Goal: Task Accomplishment & Management: Complete application form

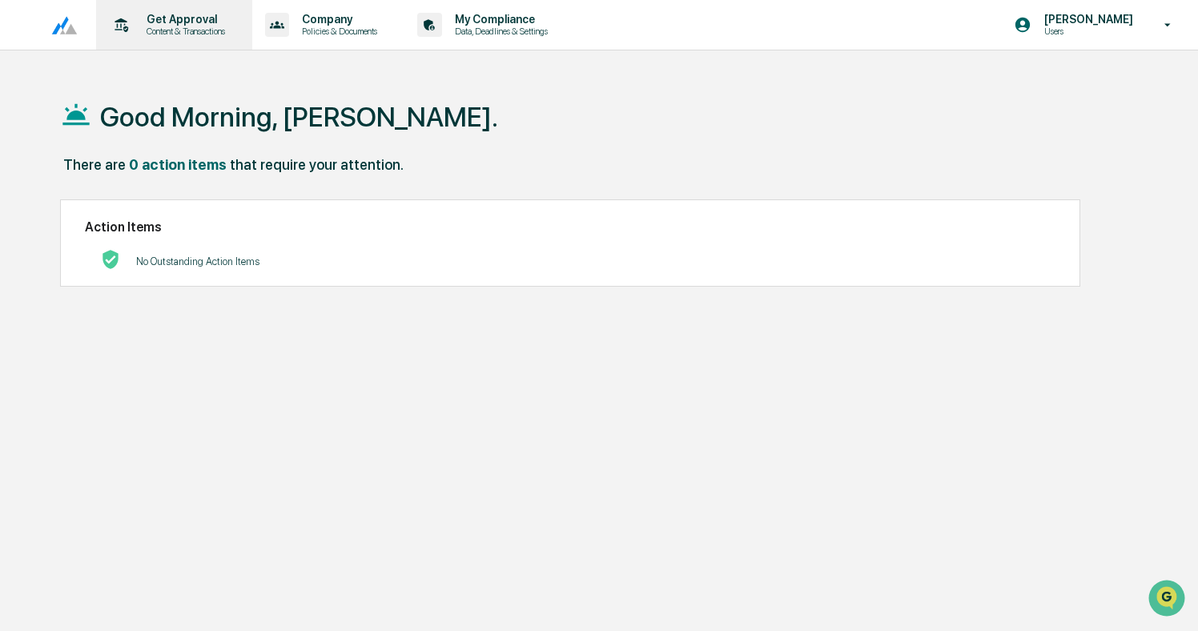
click at [197, 29] on p "Content & Transactions" at bounding box center [183, 31] width 99 height 11
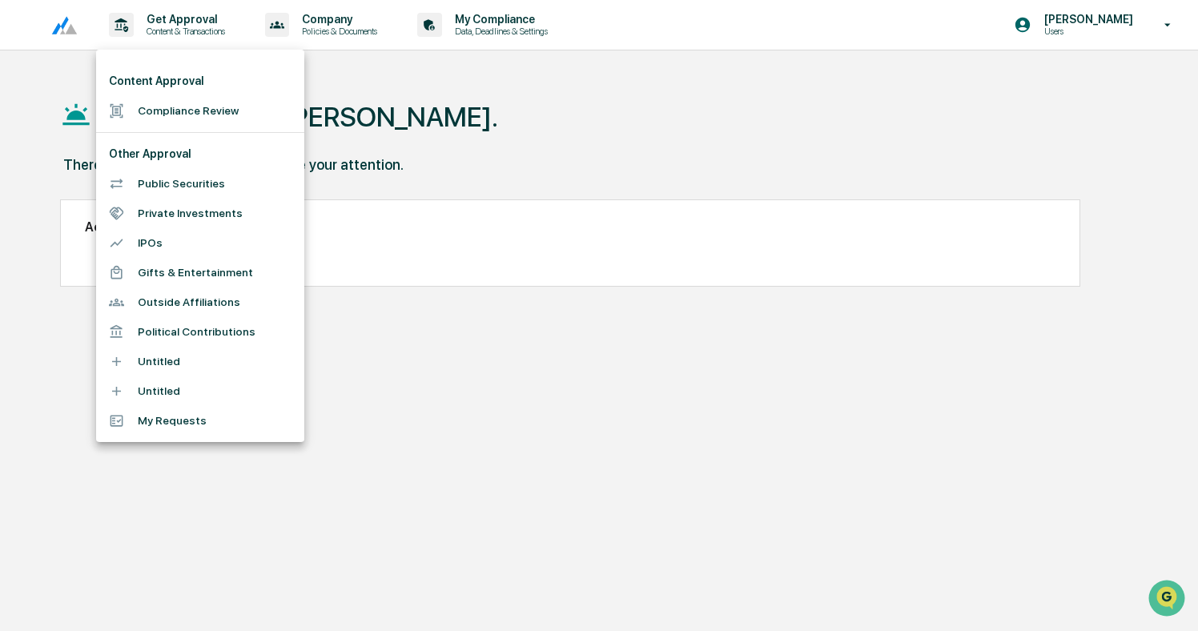
click at [195, 104] on li "Compliance Review" at bounding box center [200, 111] width 208 height 30
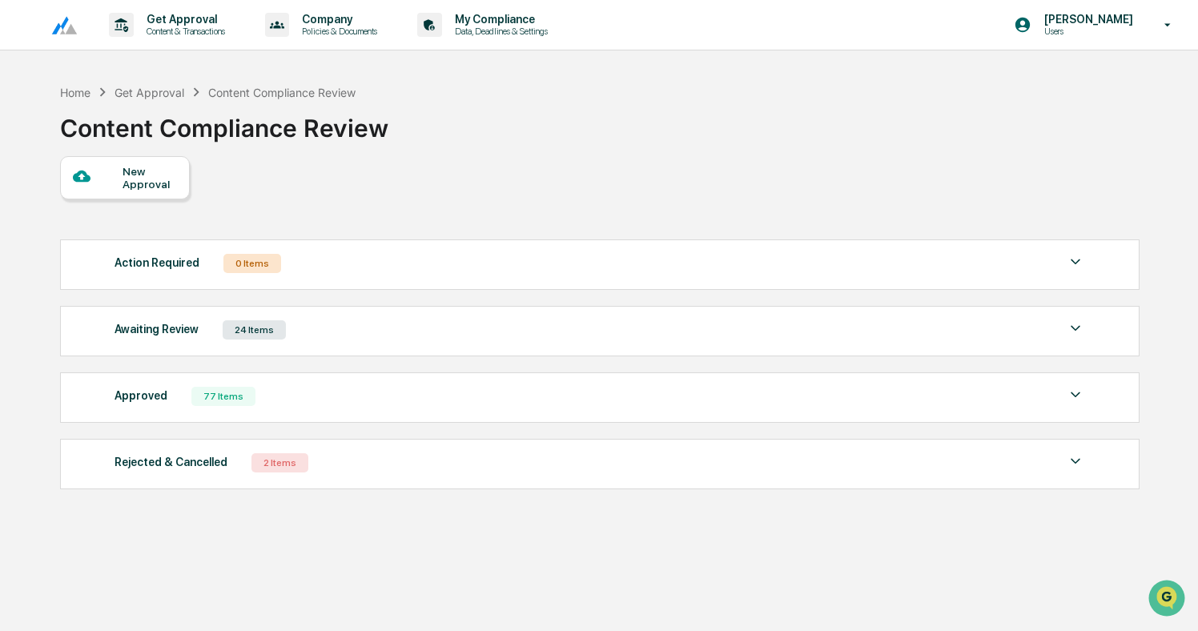
click at [150, 193] on div "New Approval" at bounding box center [125, 177] width 130 height 43
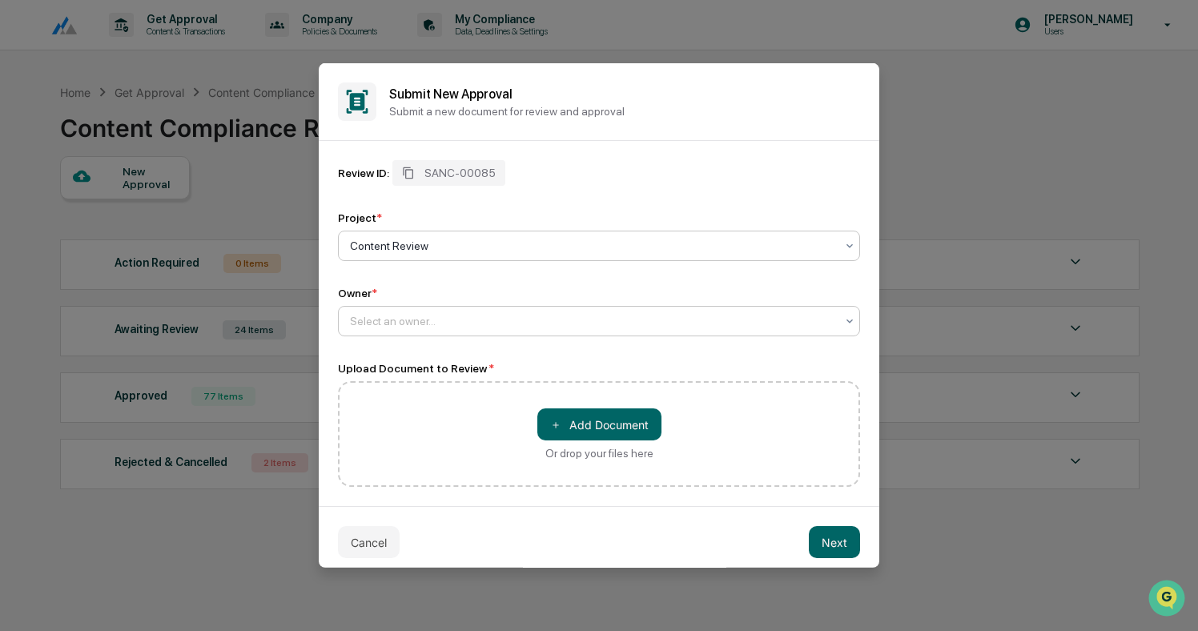
click at [456, 314] on div at bounding box center [592, 321] width 485 height 16
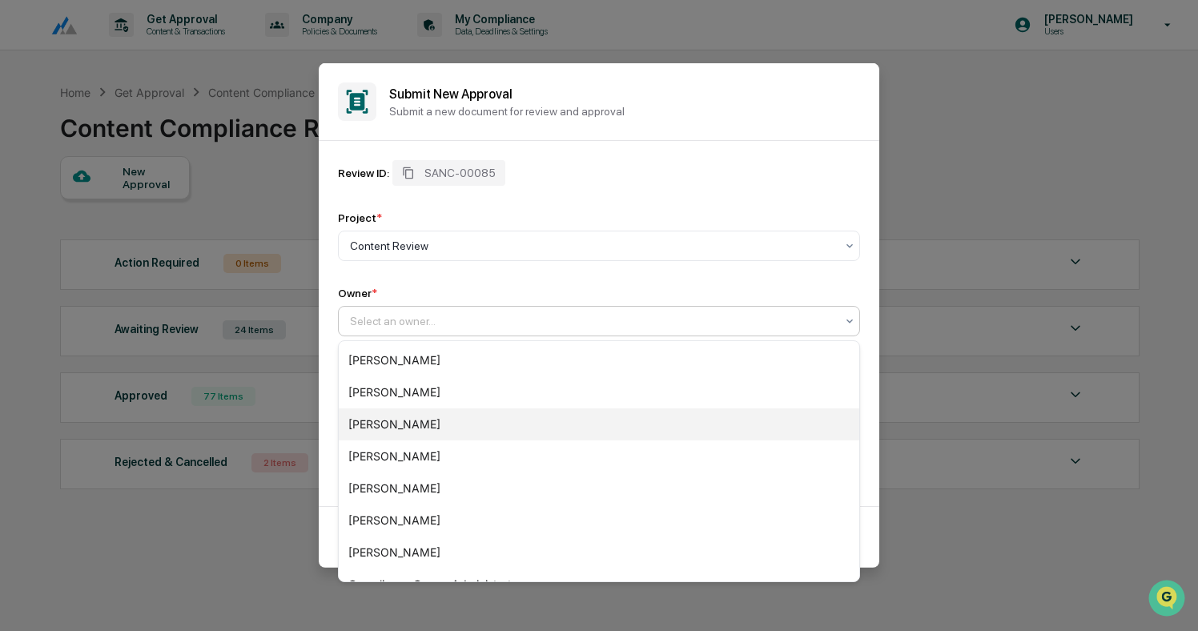
click at [417, 418] on div "[PERSON_NAME]" at bounding box center [599, 424] width 521 height 32
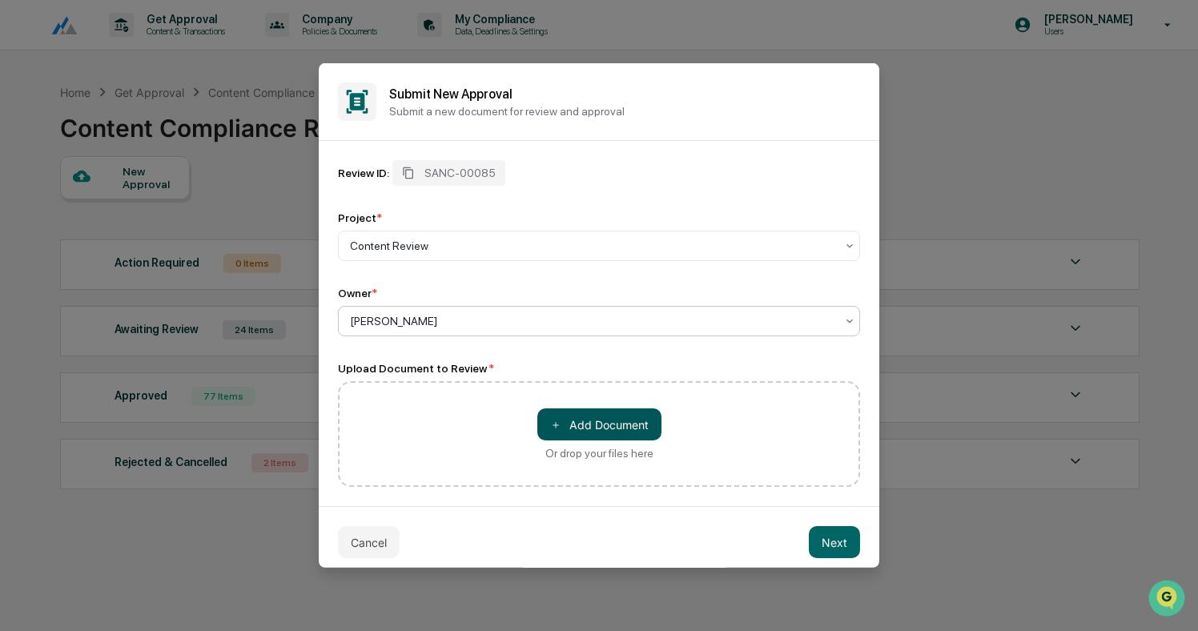
click at [627, 415] on button "＋ Add Document" at bounding box center [599, 424] width 124 height 32
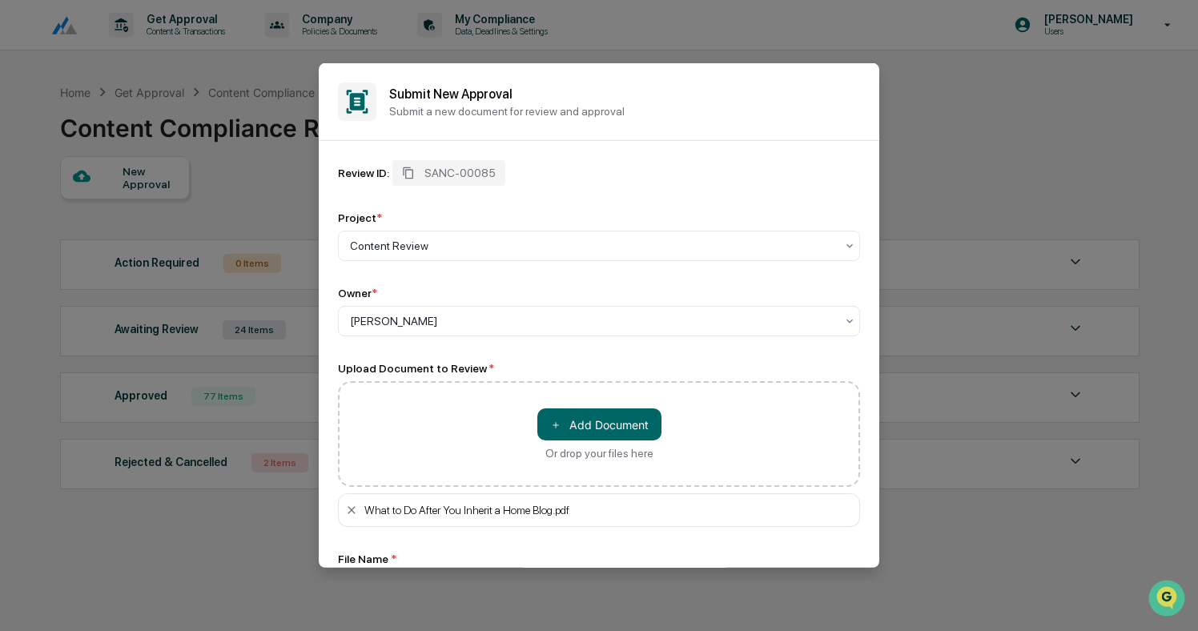
scroll to position [126, 0]
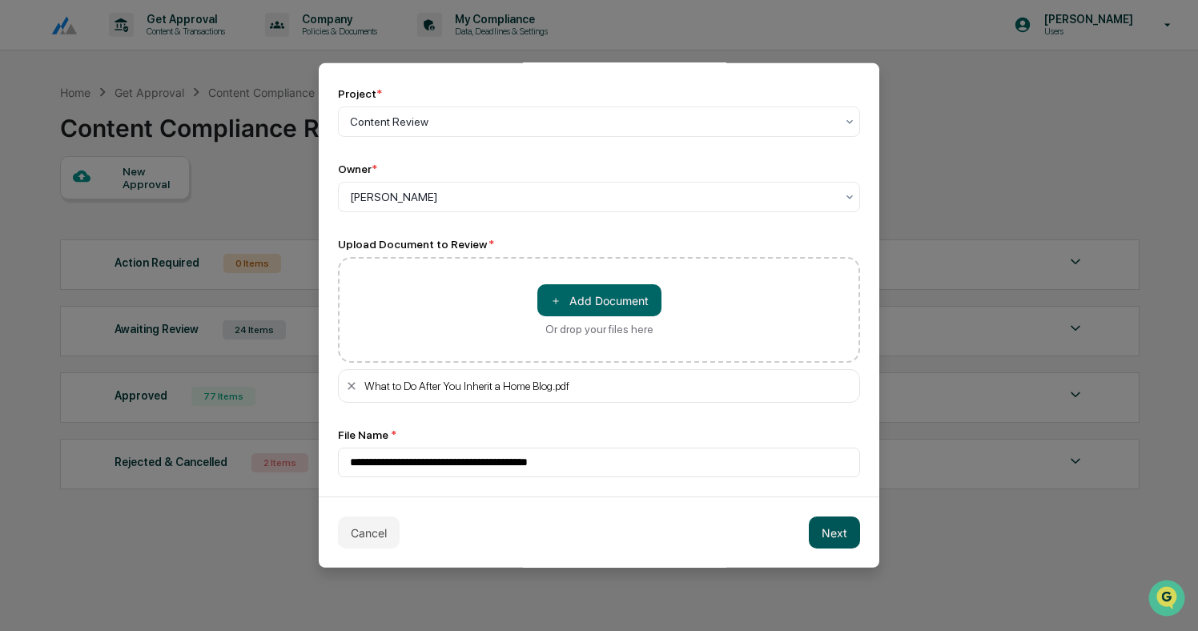
click at [834, 521] on button "Next" at bounding box center [834, 533] width 51 height 32
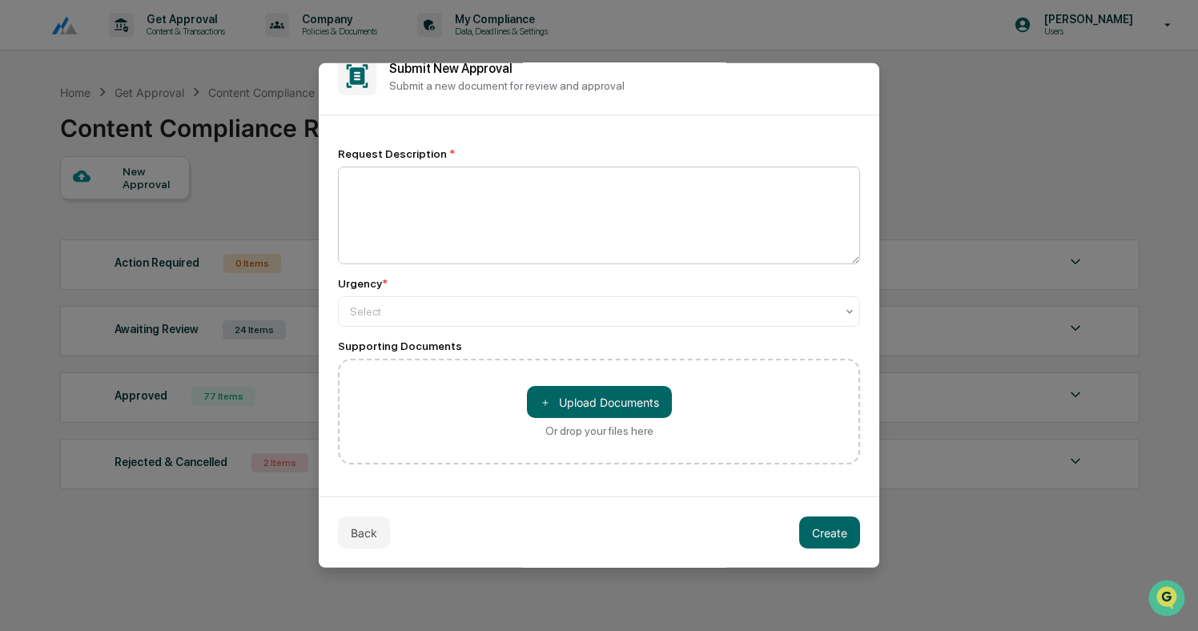
scroll to position [0, 0]
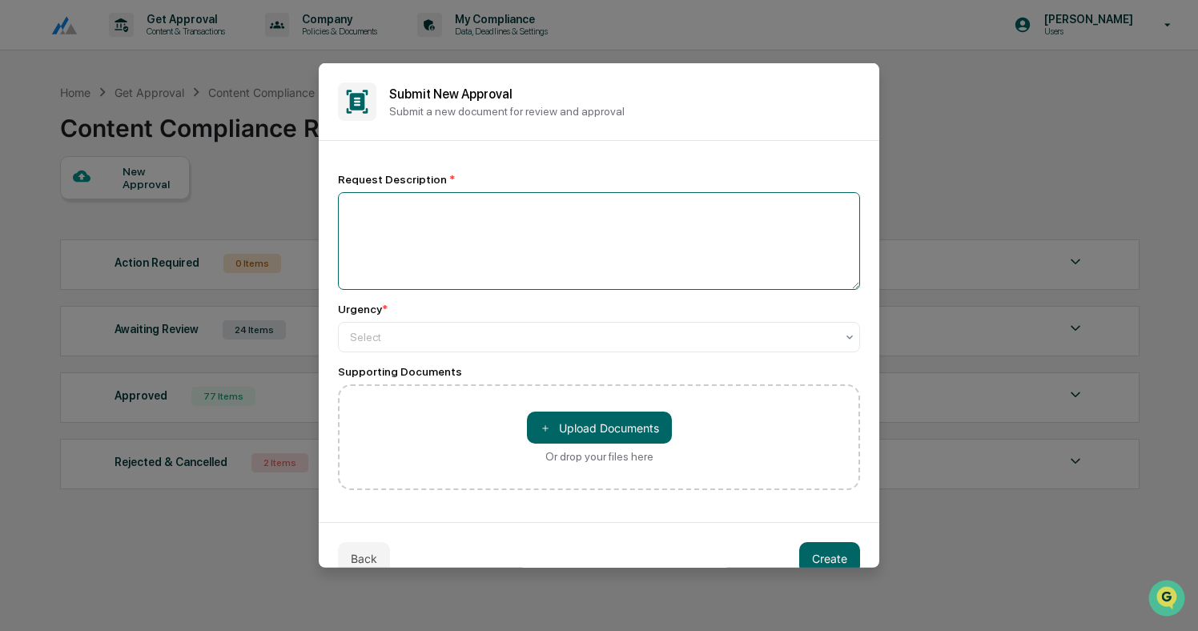
click at [472, 211] on textarea at bounding box center [599, 241] width 522 height 98
type textarea "**********"
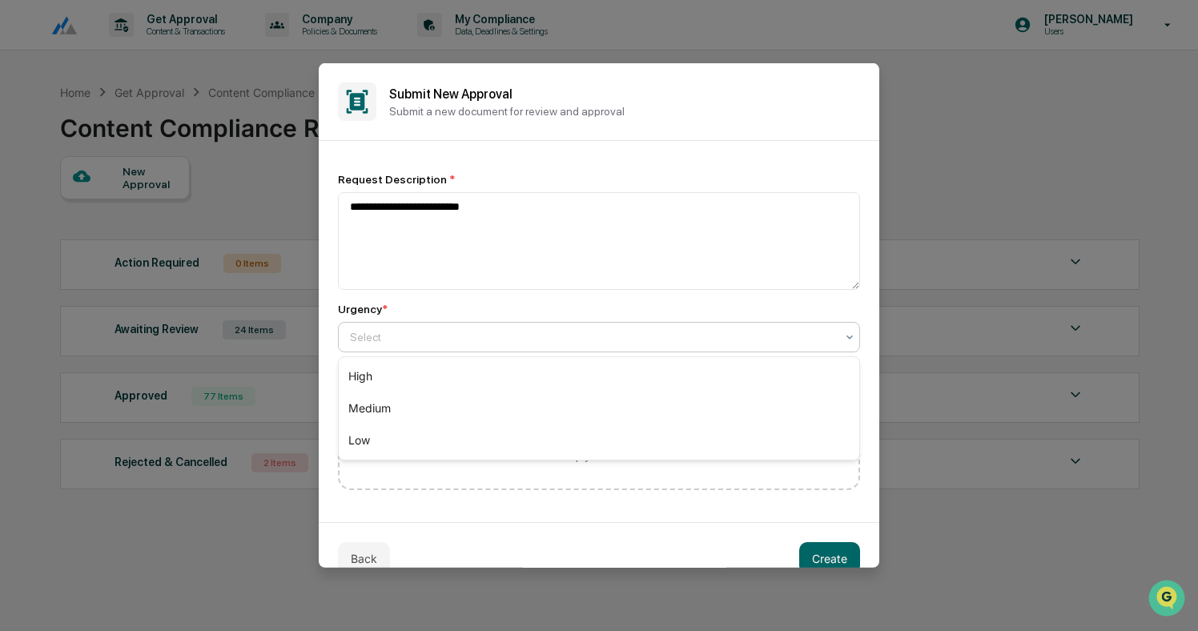
click at [434, 337] on div at bounding box center [592, 337] width 485 height 16
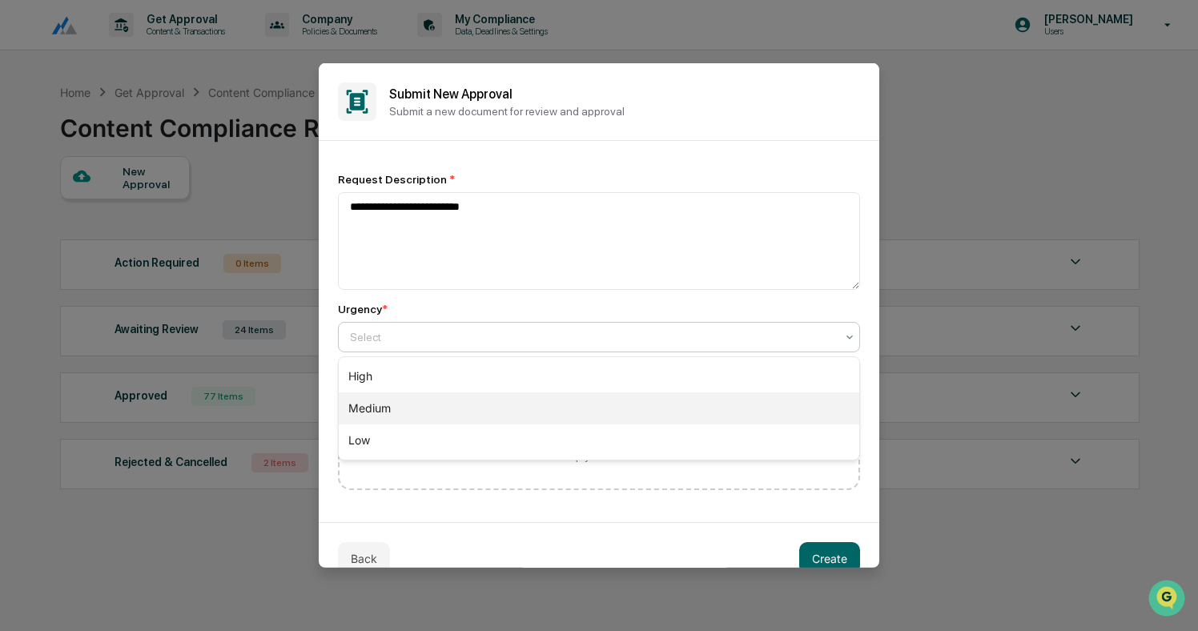
click at [424, 405] on div "Medium" at bounding box center [599, 408] width 521 height 32
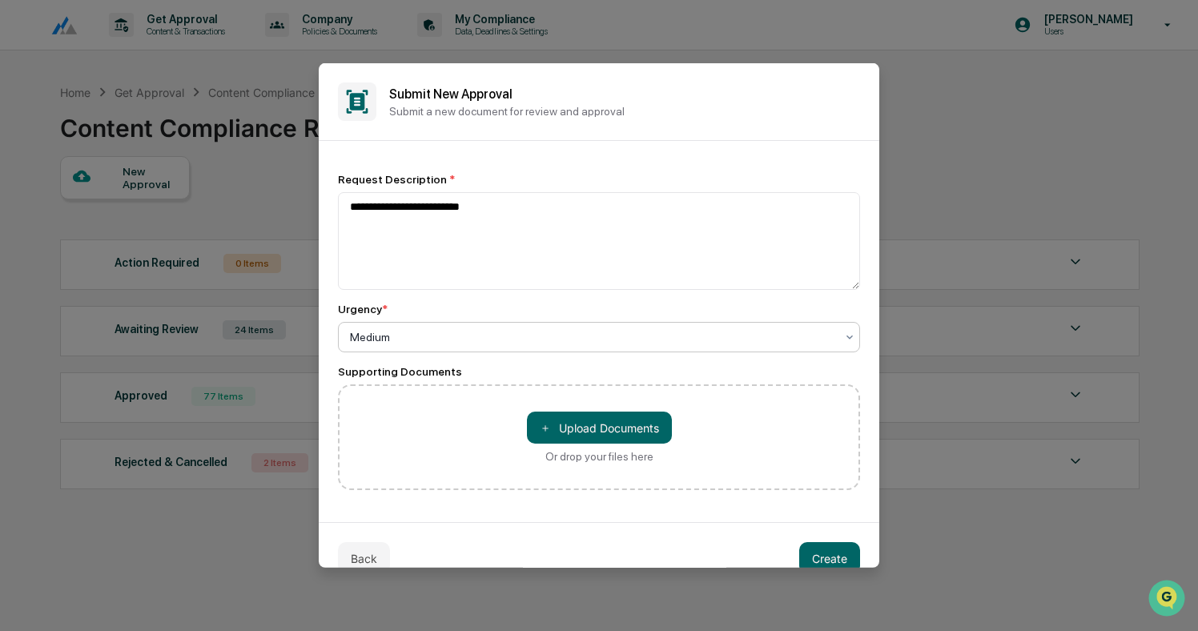
scroll to position [26, 0]
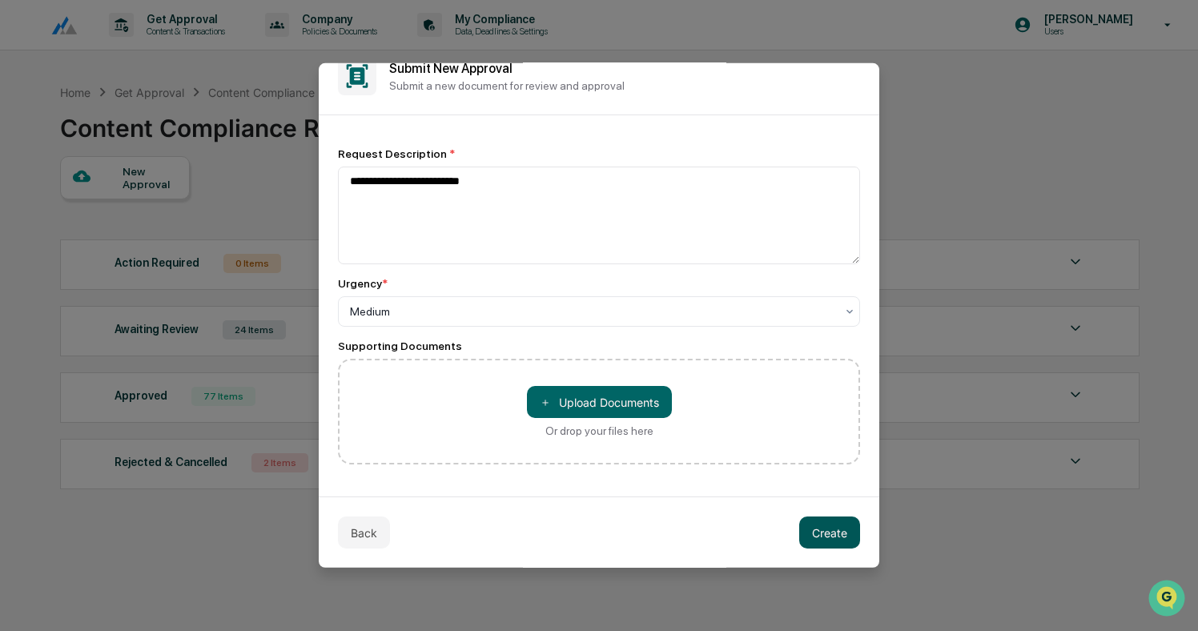
click at [833, 521] on button "Create" at bounding box center [829, 533] width 61 height 32
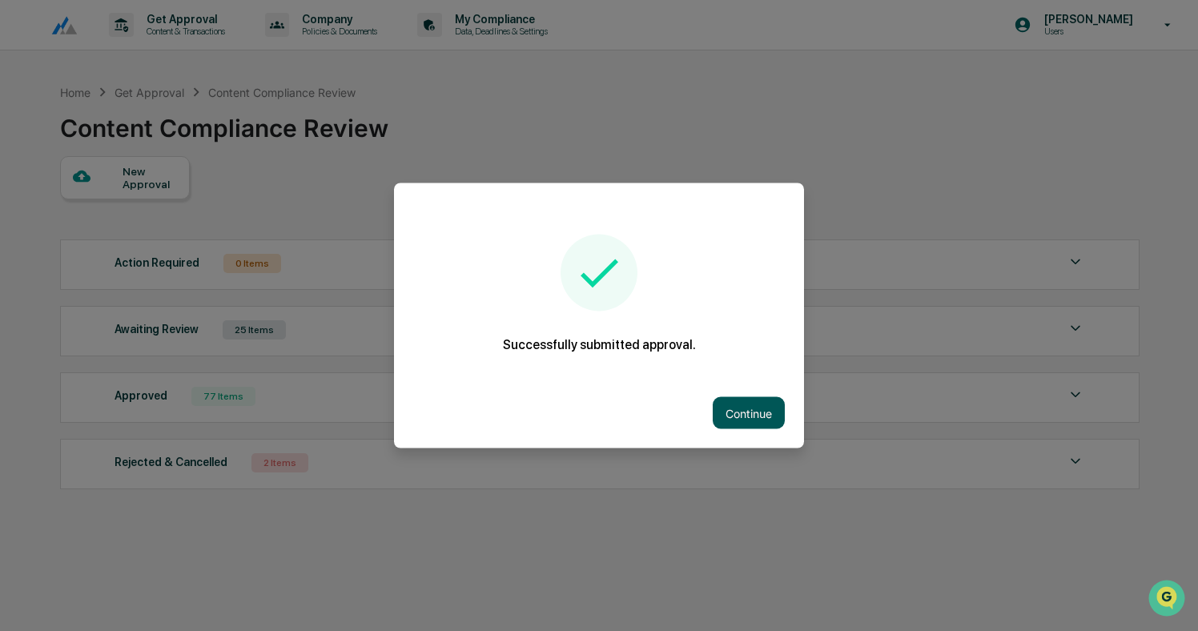
click at [754, 403] on button "Continue" at bounding box center [749, 413] width 72 height 32
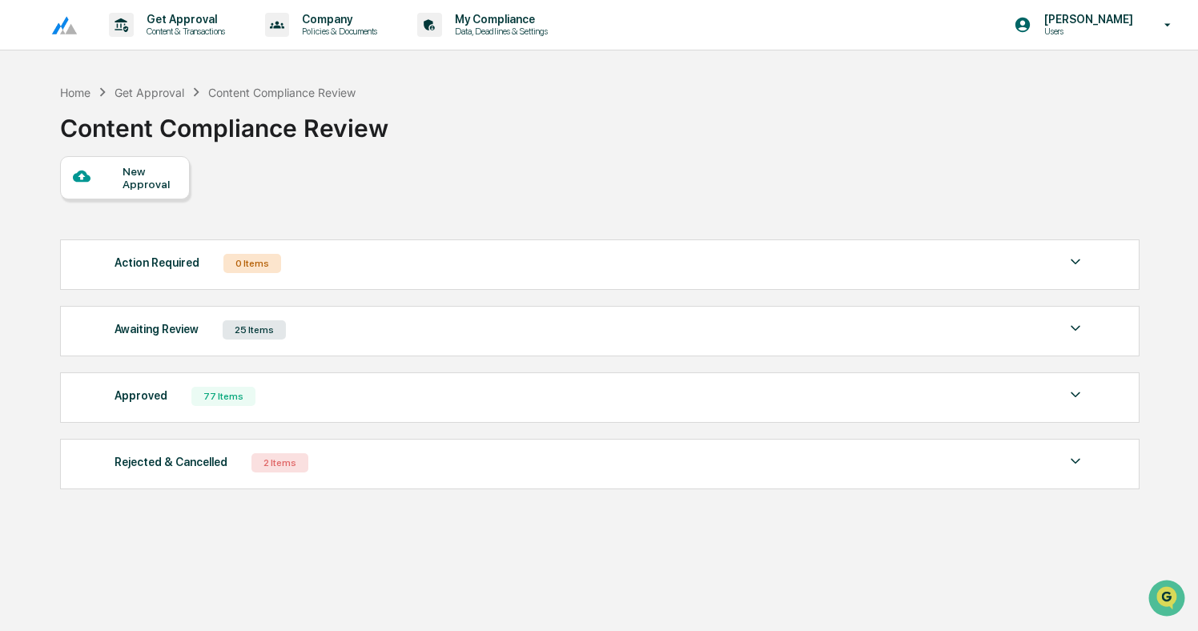
click at [398, 337] on div "Awaiting Review 25 Items" at bounding box center [600, 330] width 971 height 22
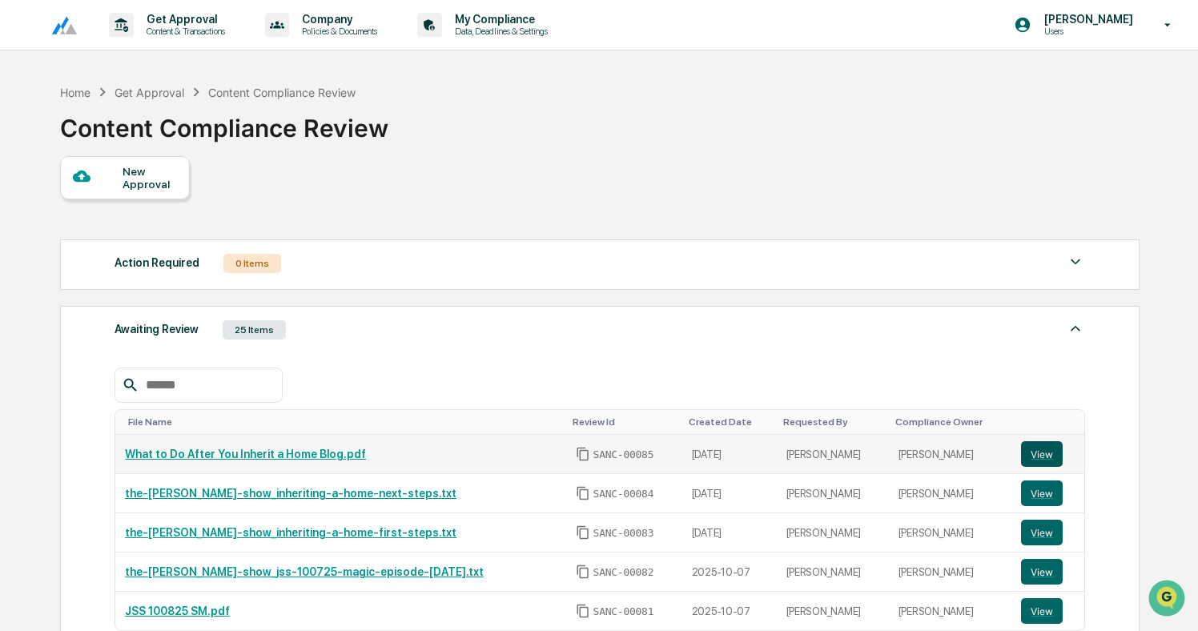
click at [1039, 453] on button "View" at bounding box center [1042, 454] width 42 height 26
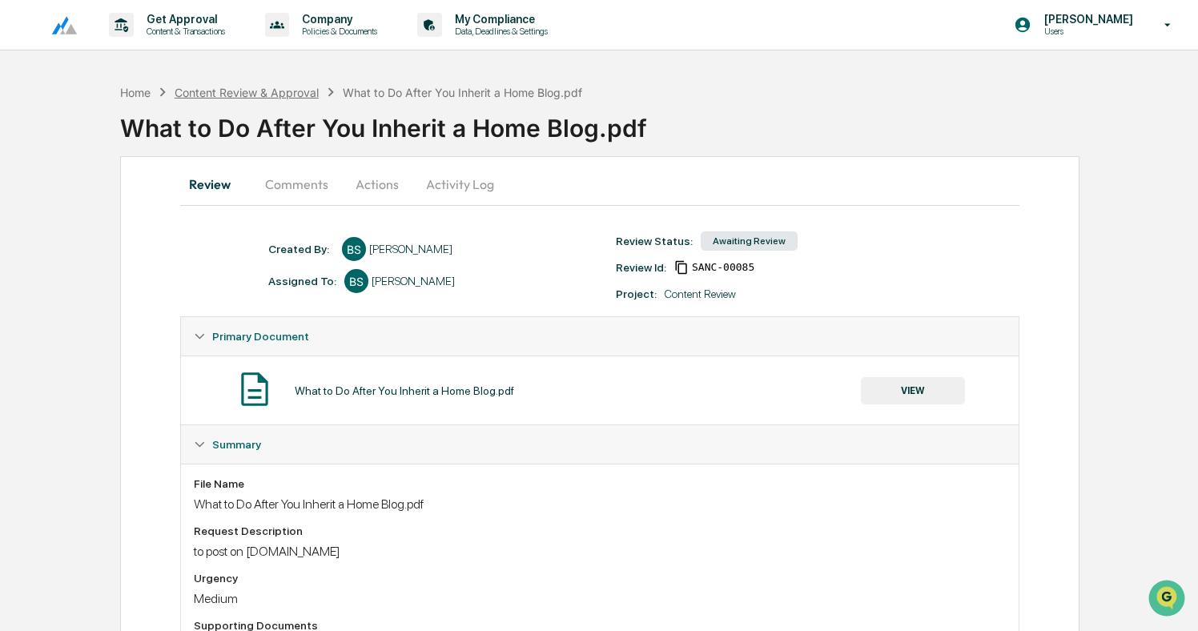
click at [279, 86] on div "Content Review & Approval" at bounding box center [247, 93] width 144 height 14
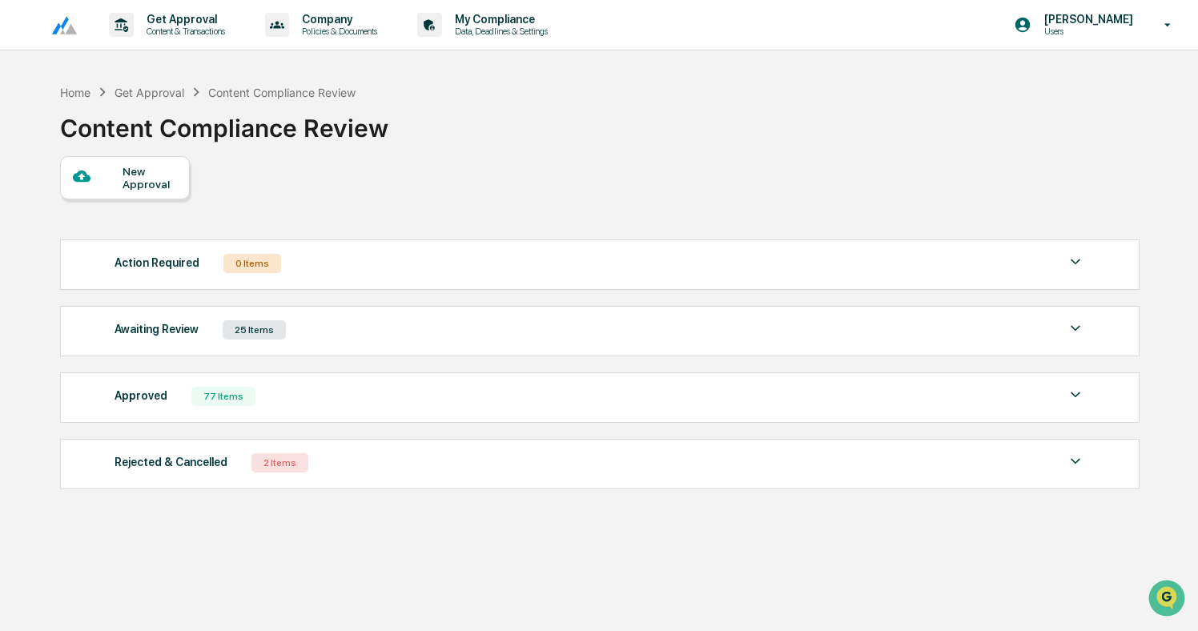
click at [138, 170] on div "New Approval" at bounding box center [150, 178] width 54 height 26
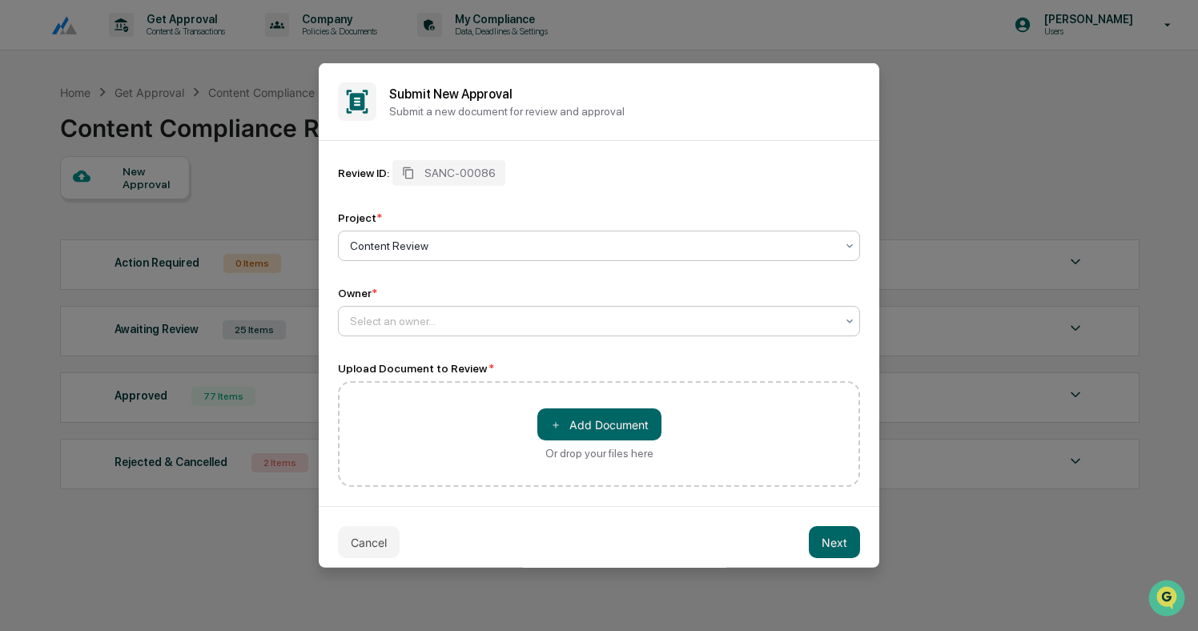
click at [430, 320] on div at bounding box center [592, 321] width 485 height 16
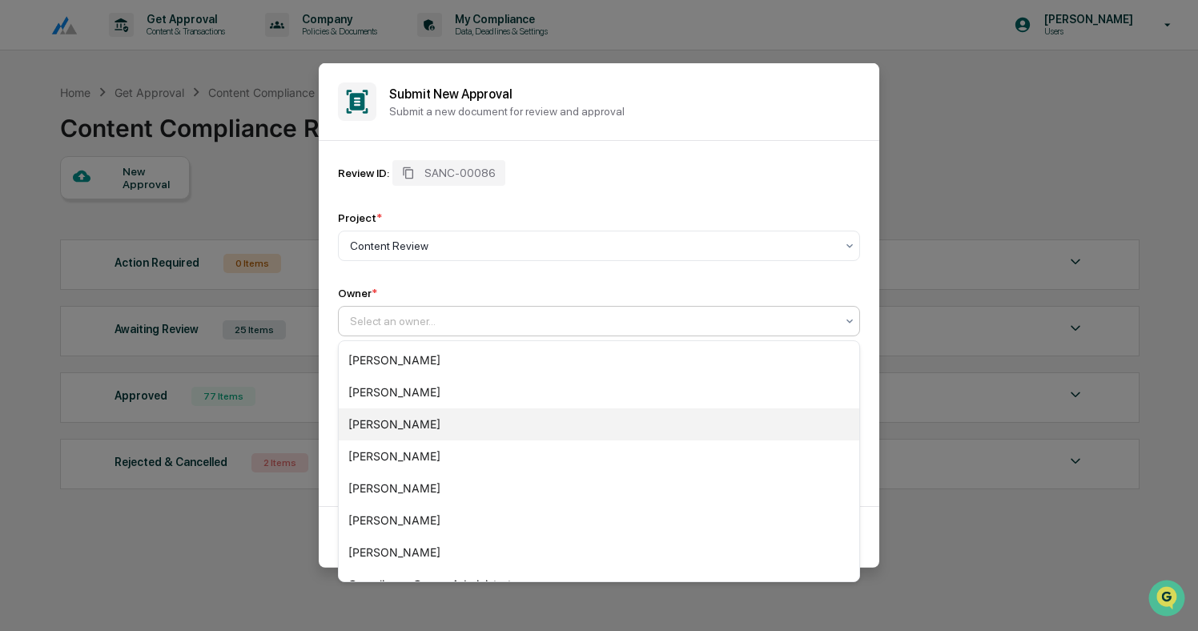
click at [412, 429] on div "[PERSON_NAME]" at bounding box center [599, 424] width 521 height 32
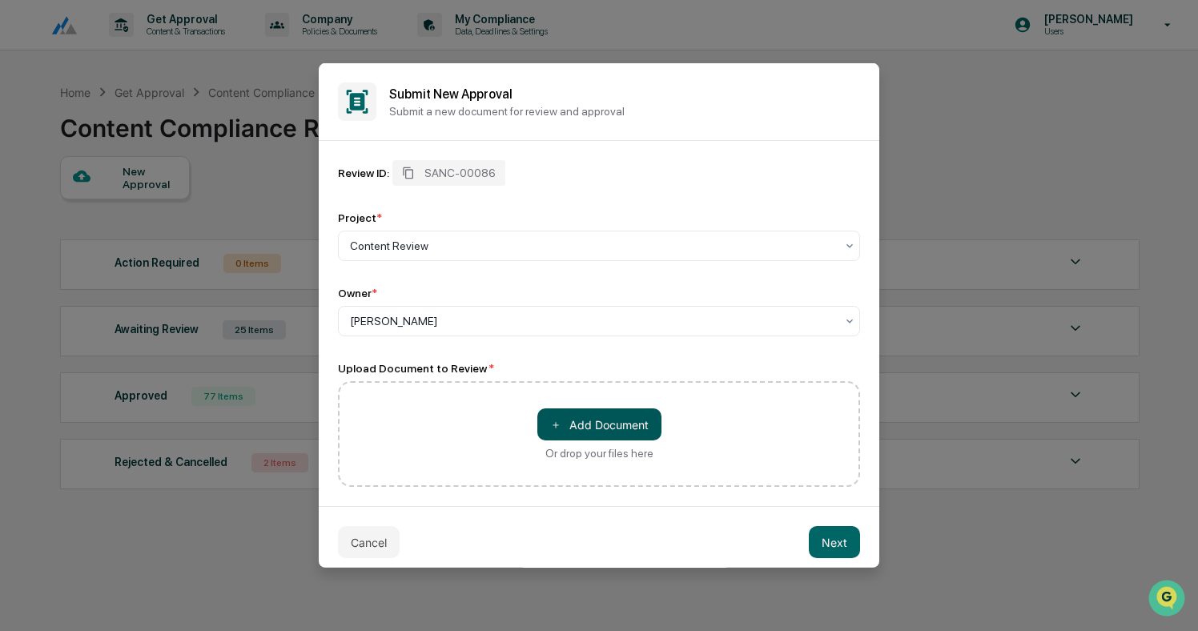
click at [586, 436] on button "＋ Add Document" at bounding box center [599, 424] width 124 height 32
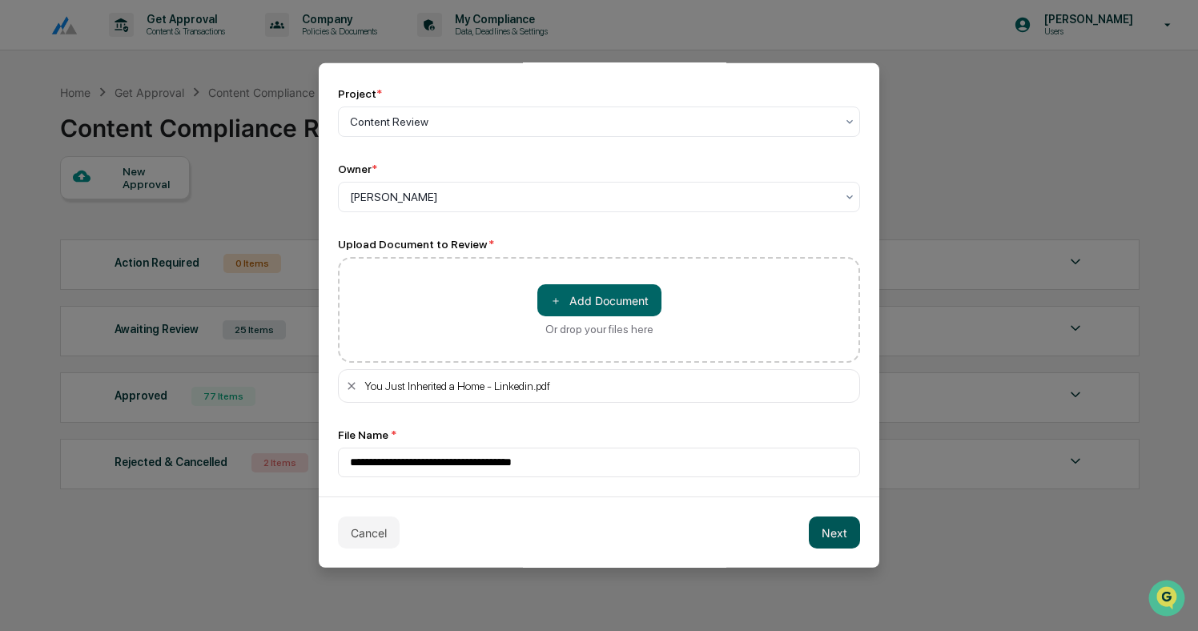
click at [844, 533] on button "Next" at bounding box center [834, 533] width 51 height 32
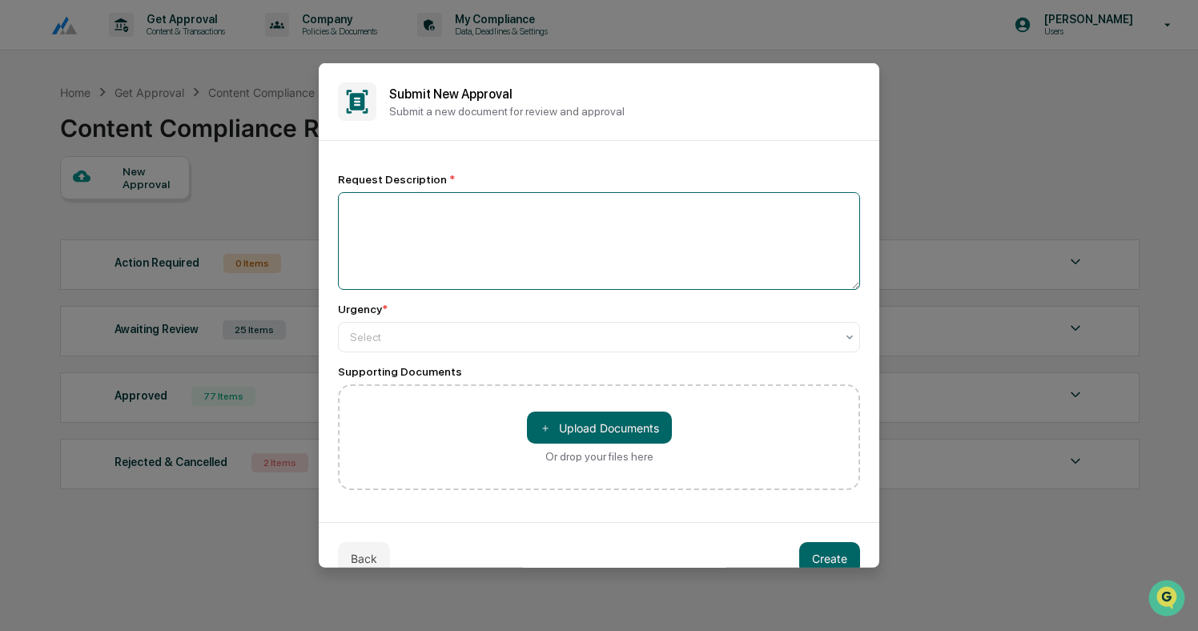
click at [481, 235] on textarea at bounding box center [599, 241] width 522 height 98
type textarea "**********"
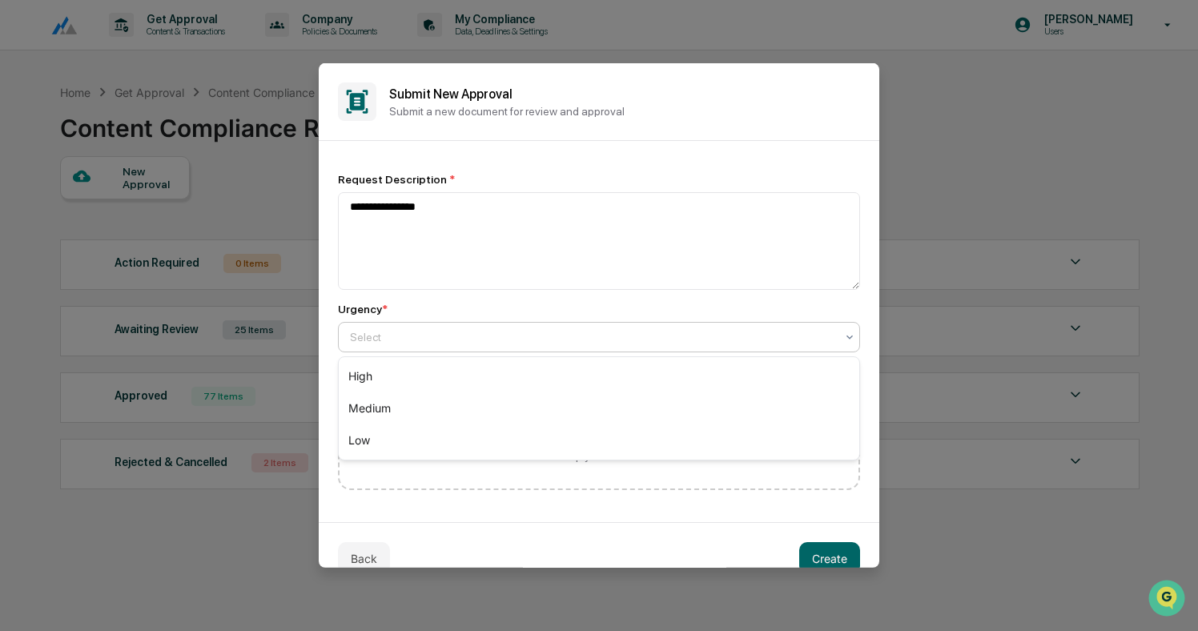
click at [442, 341] on div at bounding box center [592, 337] width 485 height 16
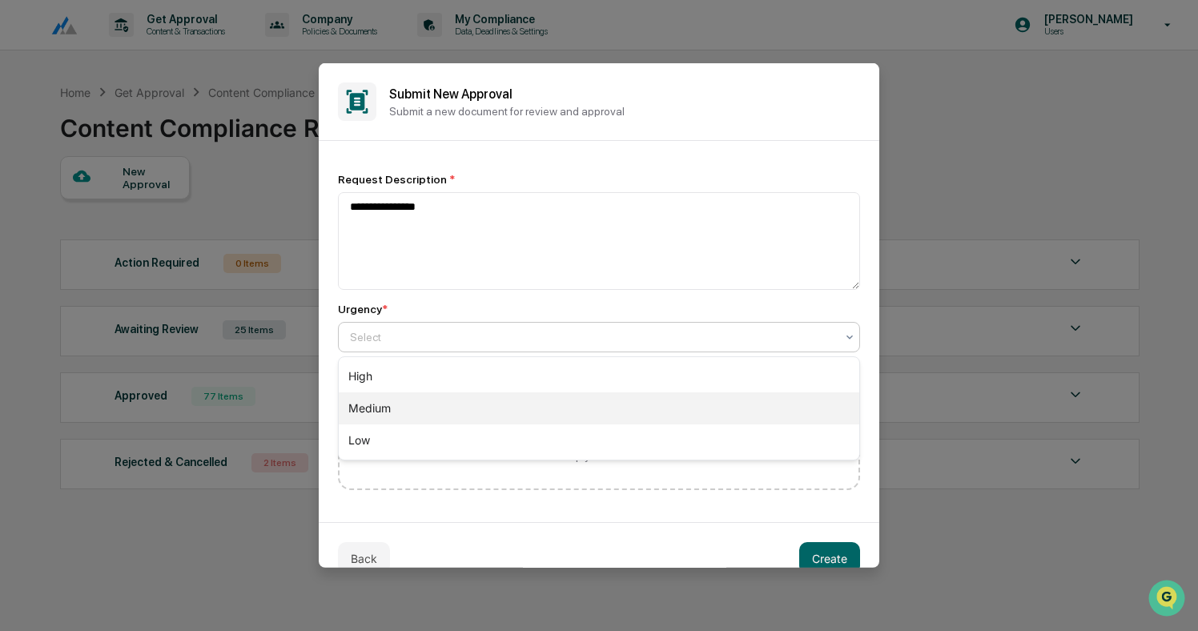
click at [423, 412] on div "Medium" at bounding box center [599, 408] width 521 height 32
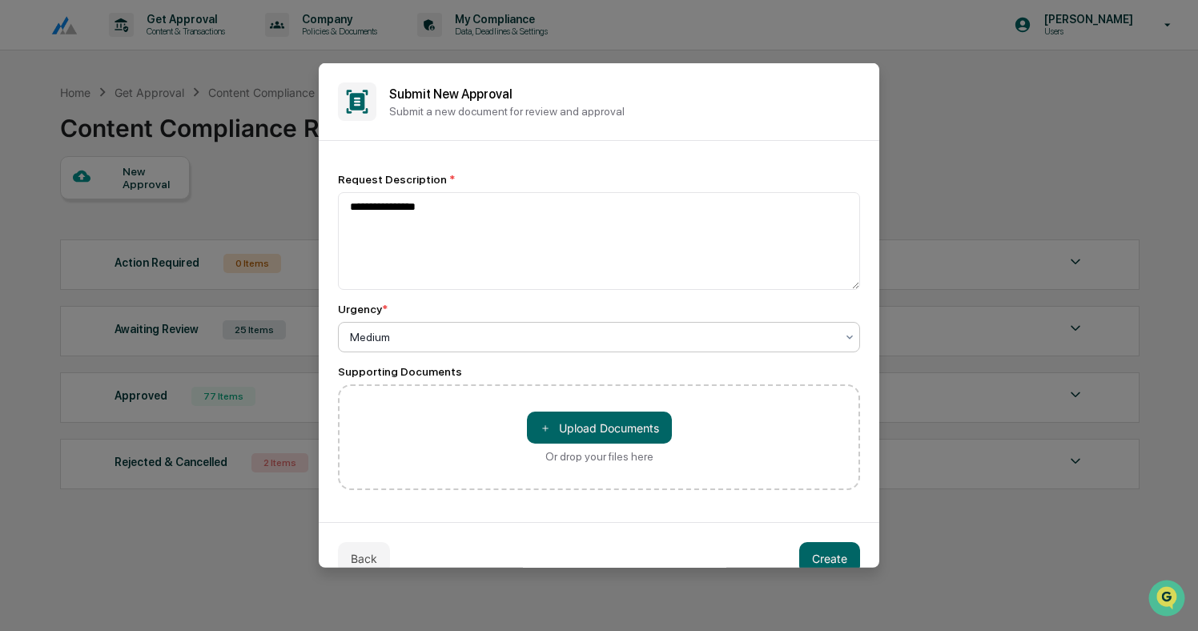
scroll to position [26, 0]
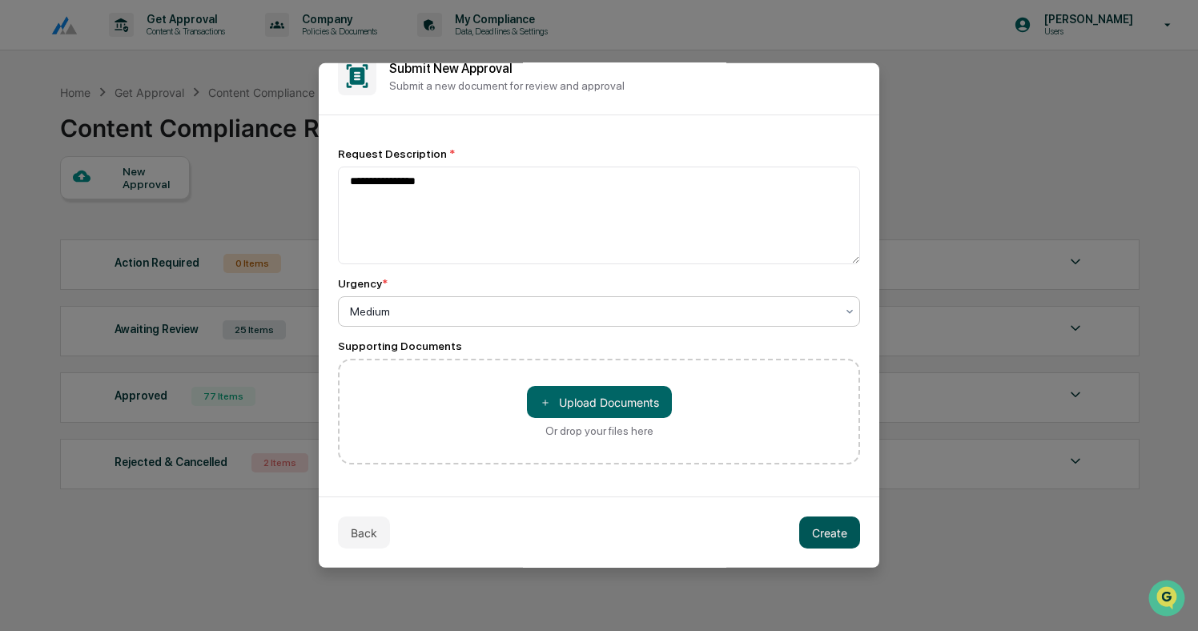
click at [822, 534] on button "Create" at bounding box center [829, 533] width 61 height 32
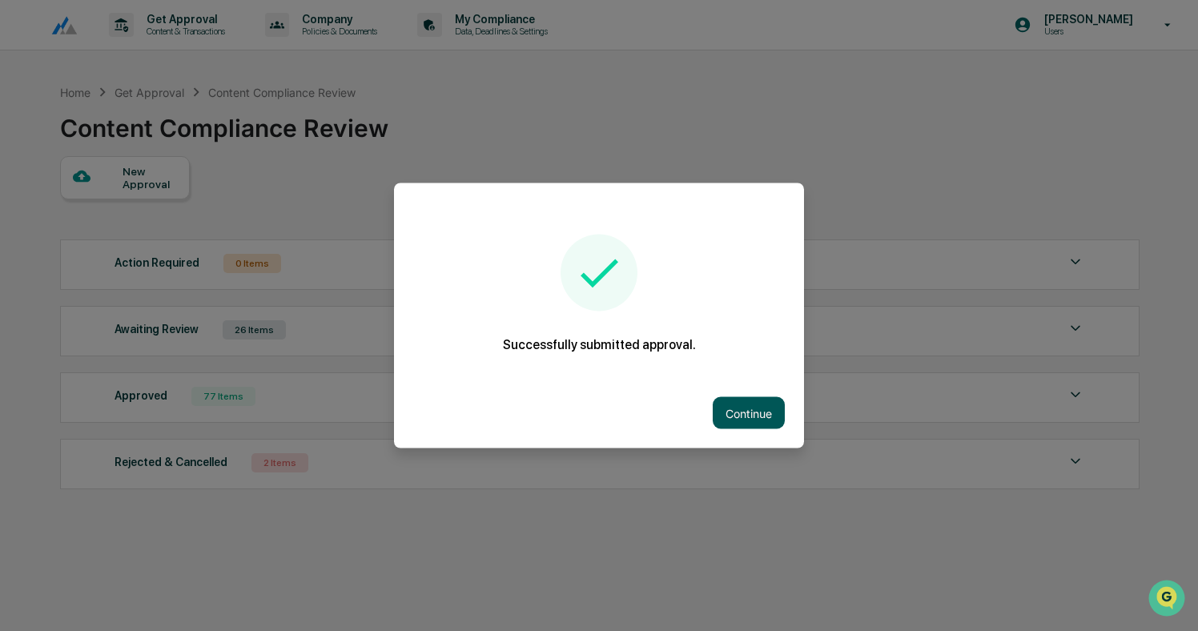
click at [760, 414] on button "Continue" at bounding box center [749, 413] width 72 height 32
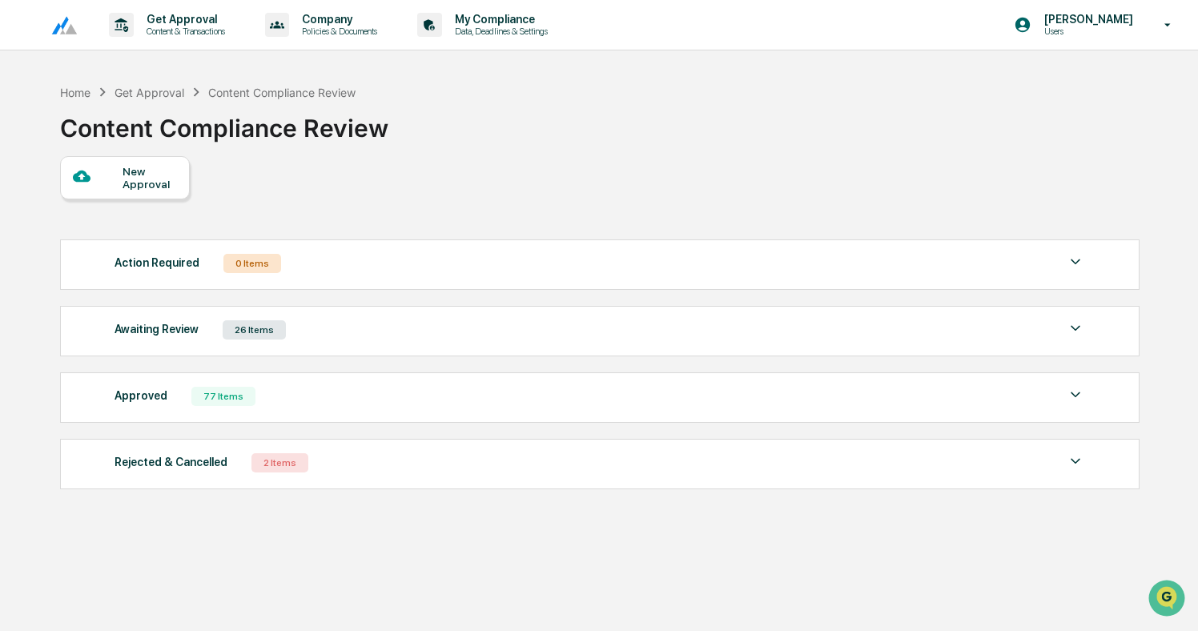
click at [343, 339] on div "Awaiting Review 26 Items" at bounding box center [600, 330] width 971 height 22
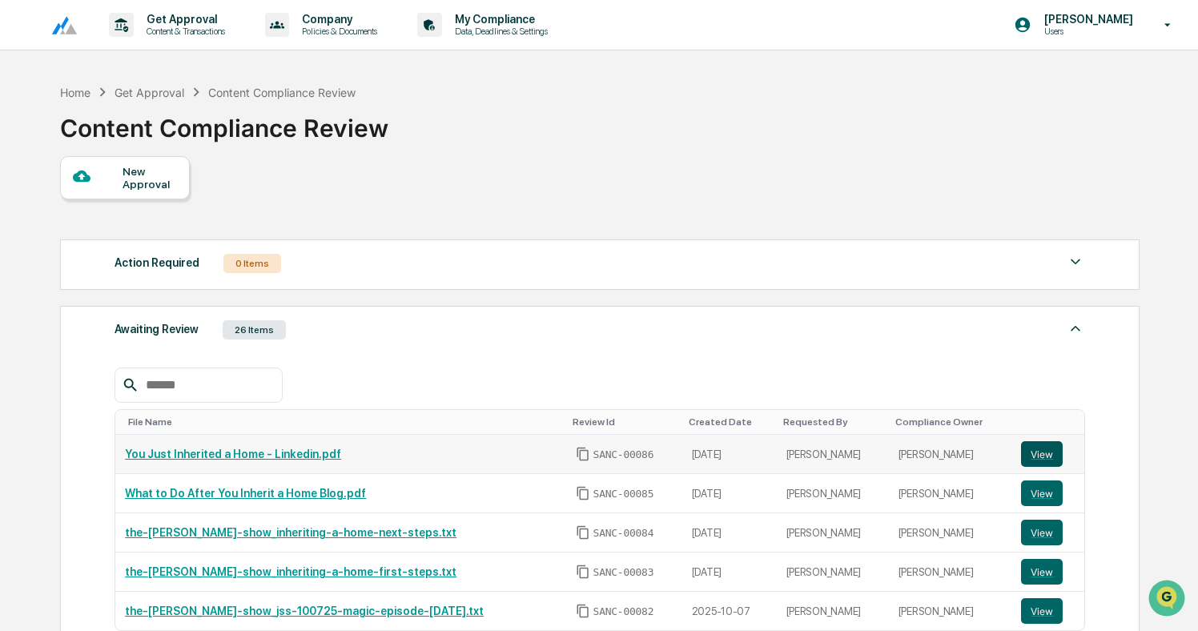
click at [1050, 455] on button "View" at bounding box center [1042, 454] width 42 height 26
